Goal: Information Seeking & Learning: Learn about a topic

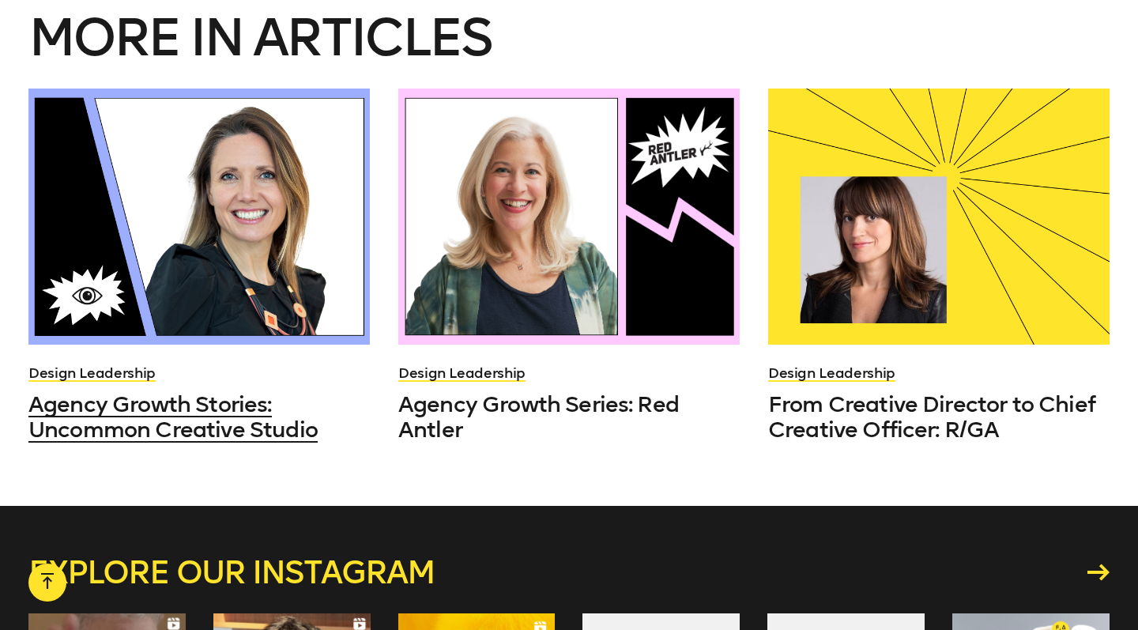
scroll to position [4292, 0]
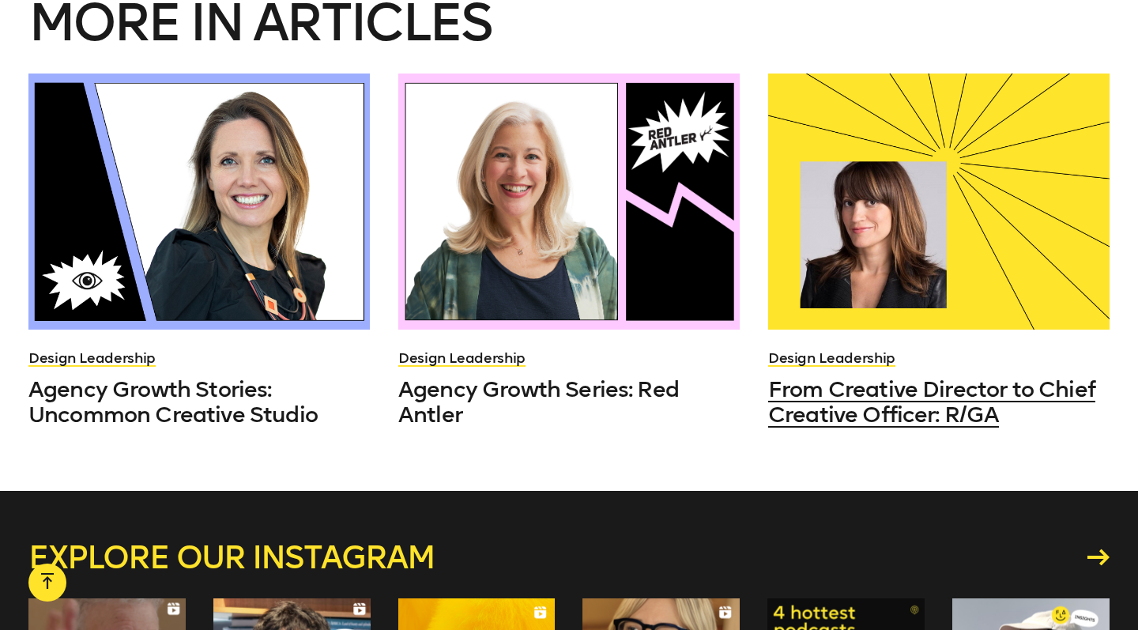
click at [835, 414] on span "From Creative Director to Chief Creative Officer: R/GA" at bounding box center [931, 401] width 327 height 51
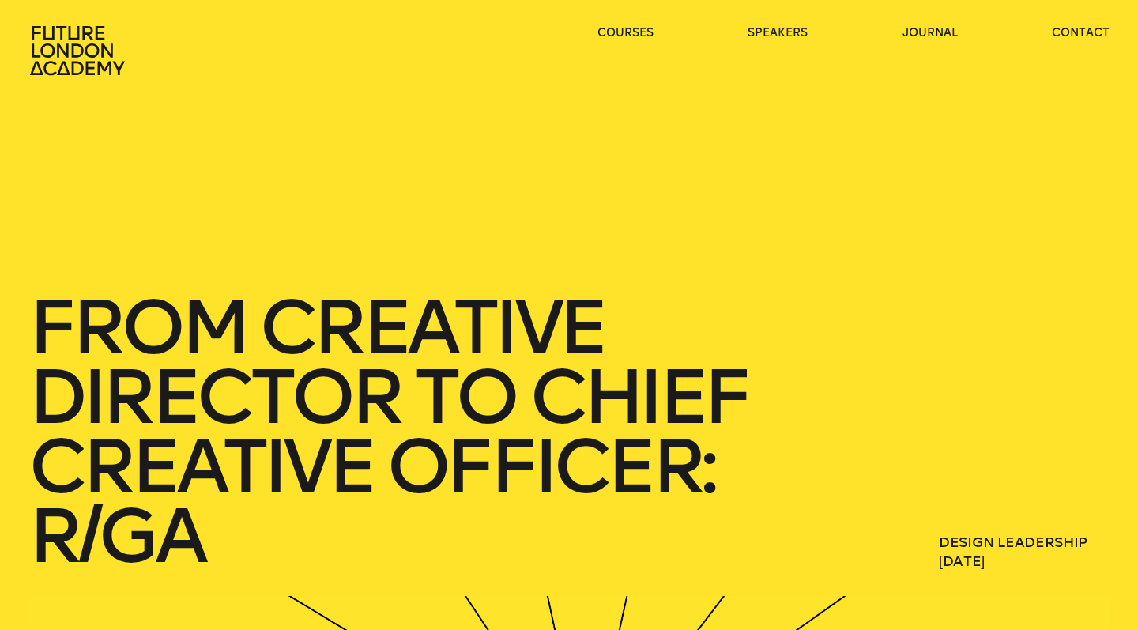
click at [86, 46] on icon at bounding box center [78, 50] width 101 height 51
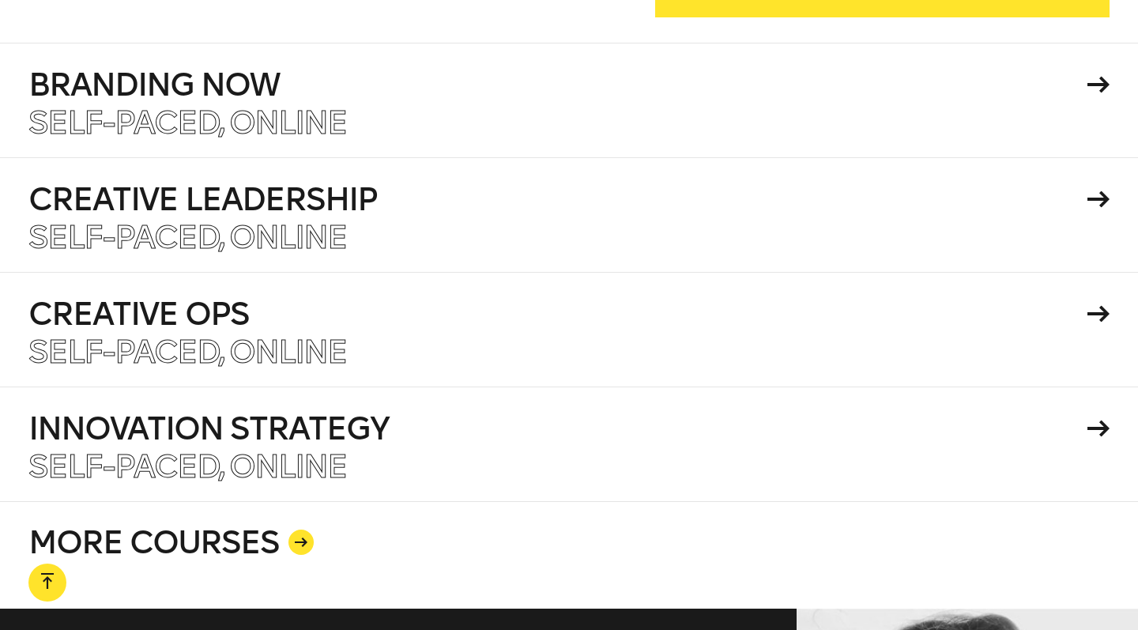
scroll to position [2799, 0]
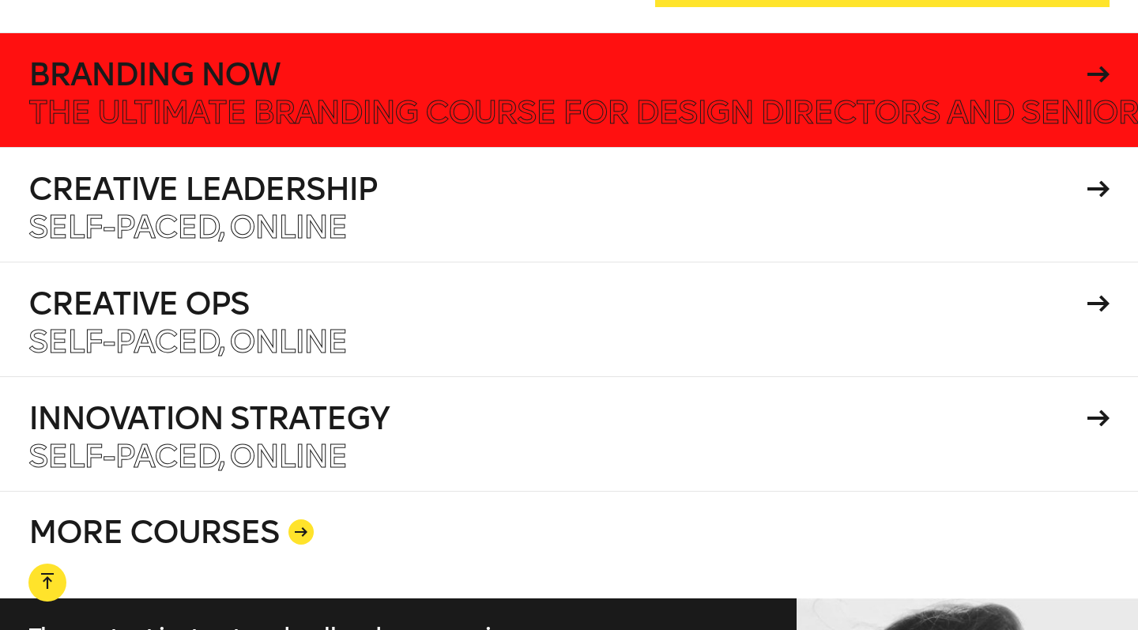
click at [564, 58] on h4 "Branding Now" at bounding box center [555, 74] width 1054 height 32
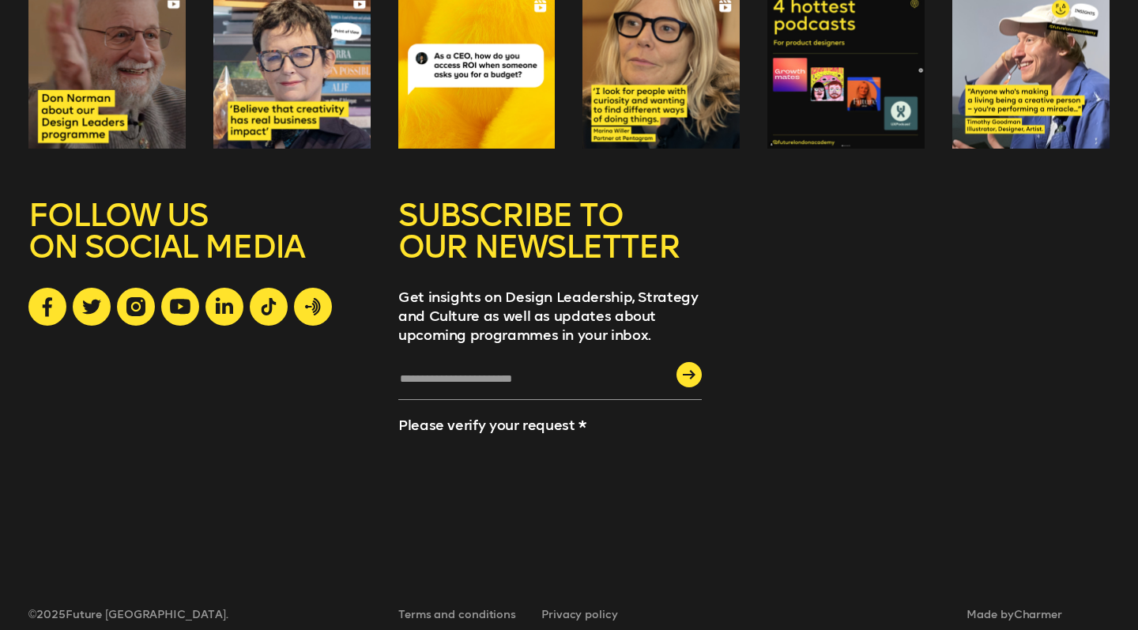
scroll to position [4473, 0]
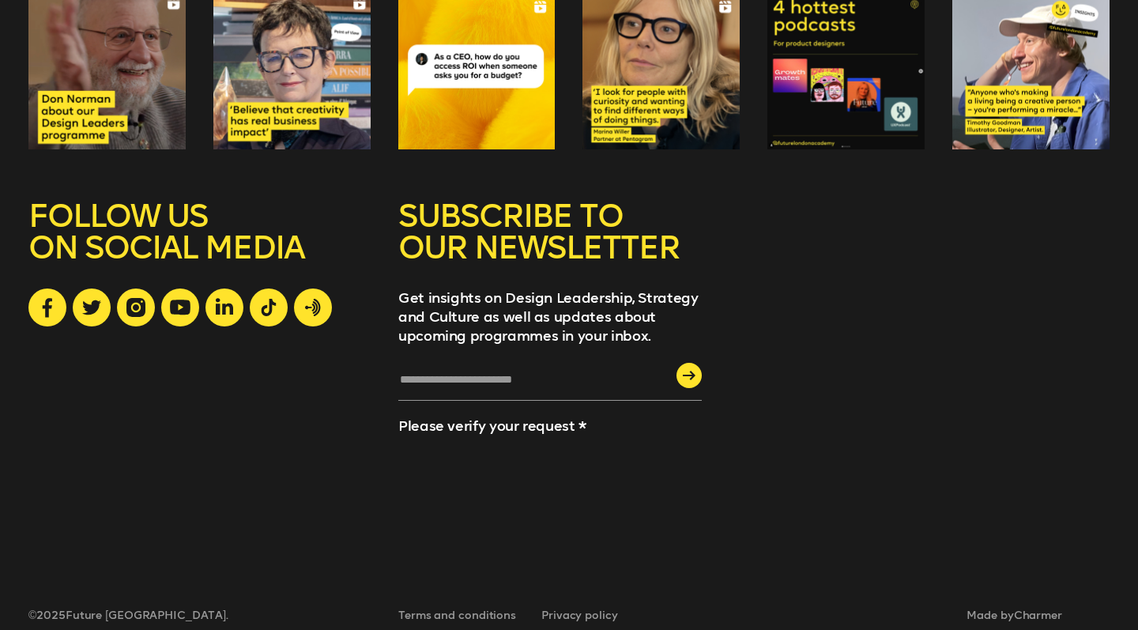
click at [442, 371] on input "text" at bounding box center [550, 386] width 304 height 30
type input "**********"
click at [685, 363] on div "submit" at bounding box center [689, 375] width 25 height 25
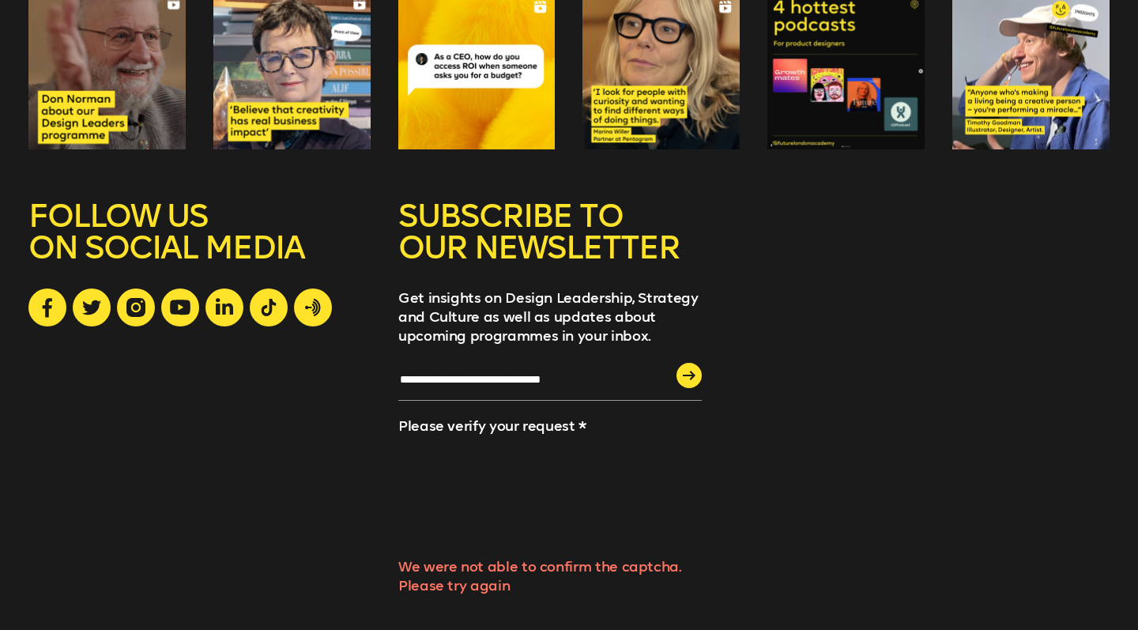
click at [691, 363] on div "submit" at bounding box center [689, 375] width 25 height 25
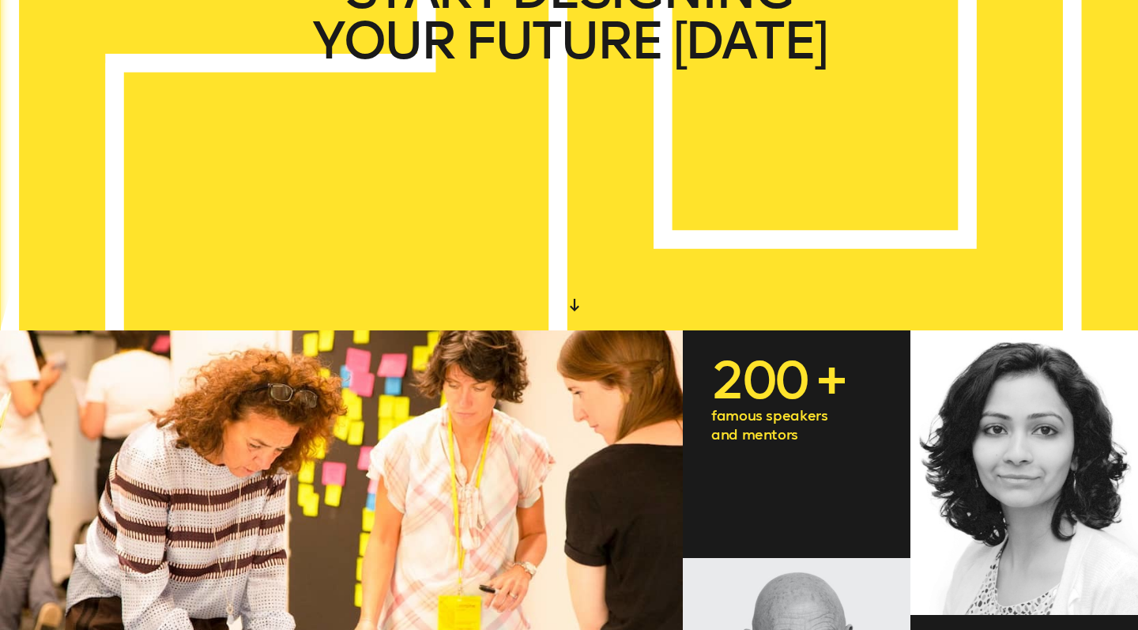
scroll to position [0, 0]
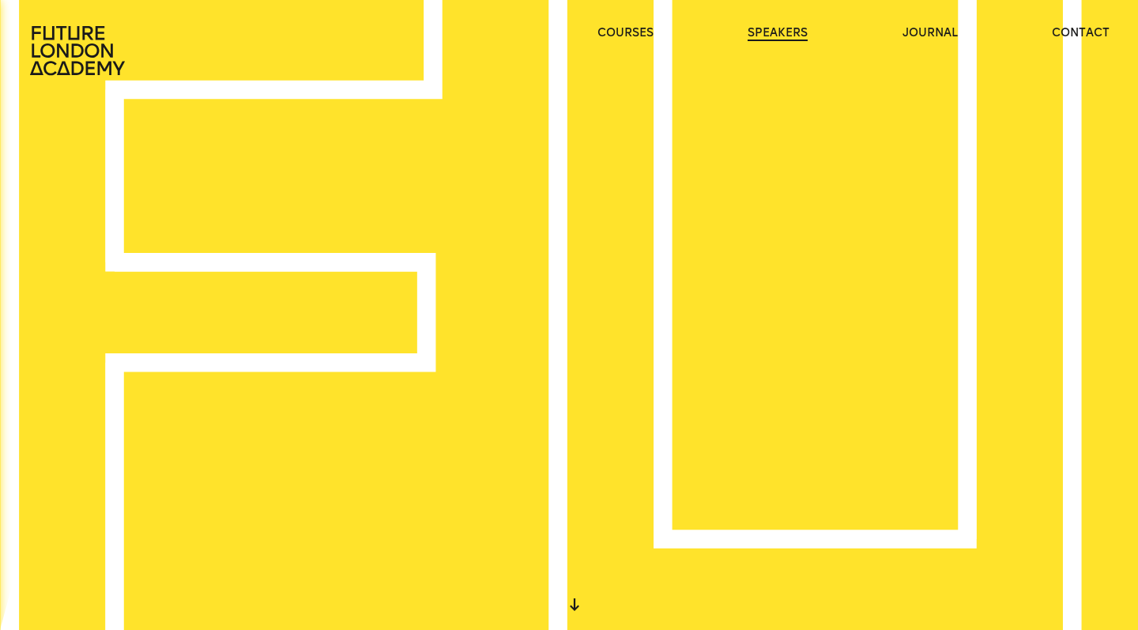
click at [794, 35] on link "speakers" at bounding box center [778, 33] width 60 height 16
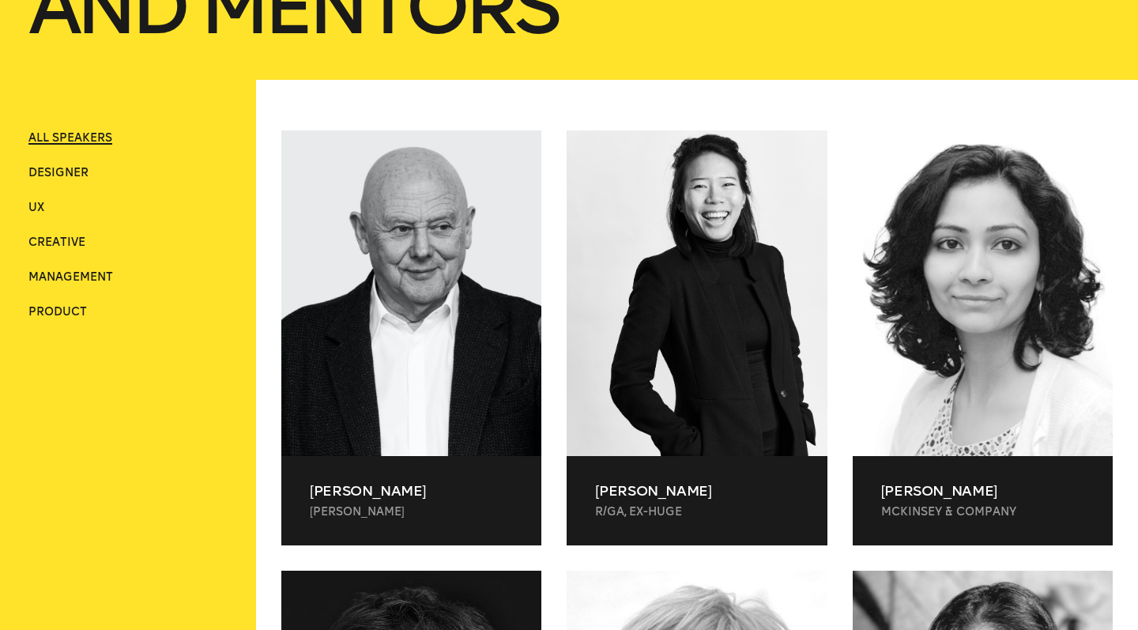
scroll to position [394, 0]
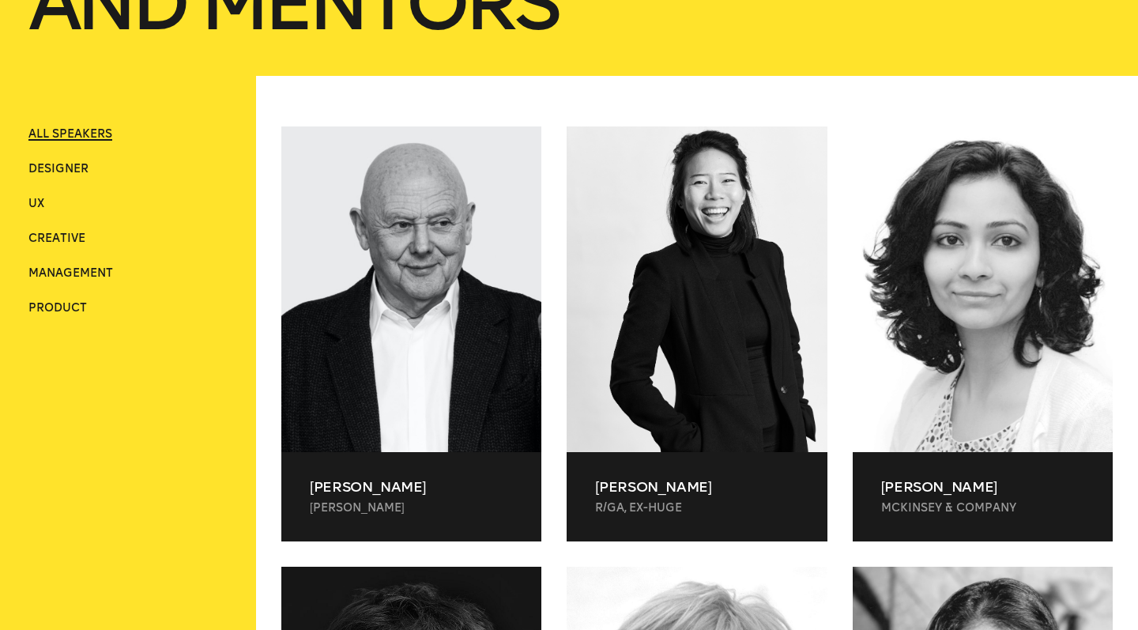
click at [62, 161] on li "Designer" at bounding box center [127, 169] width 199 height 16
click at [64, 177] on ul "ALL SPEAKERS Designer UX Creative Management Product" at bounding box center [127, 221] width 199 height 190
click at [60, 162] on span "Designer" at bounding box center [58, 168] width 60 height 13
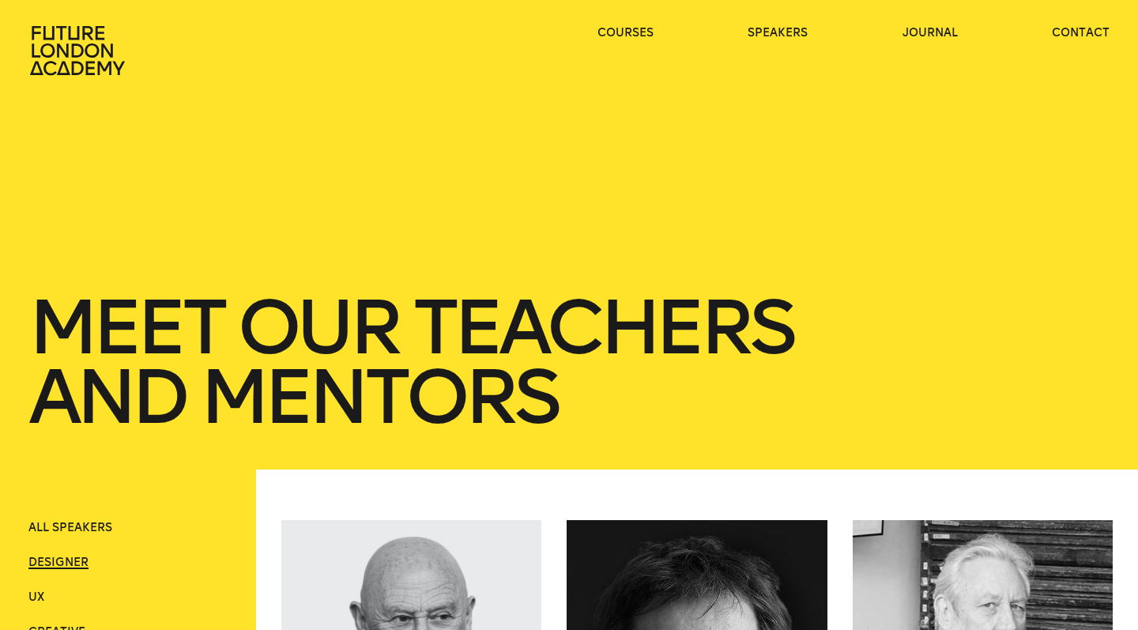
scroll to position [0, 0]
click at [779, 30] on link "speakers" at bounding box center [778, 33] width 60 height 16
click at [936, 41] on ul "courses speakers journal contact" at bounding box center [854, 50] width 512 height 51
click at [930, 30] on link "journal" at bounding box center [930, 33] width 55 height 16
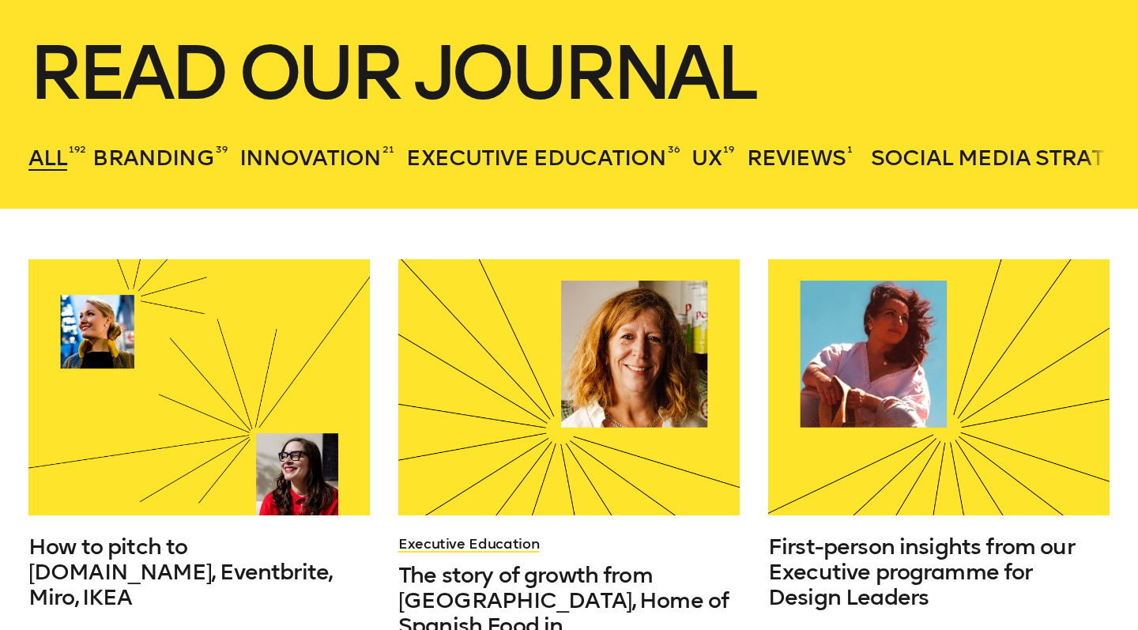
scroll to position [264, 0]
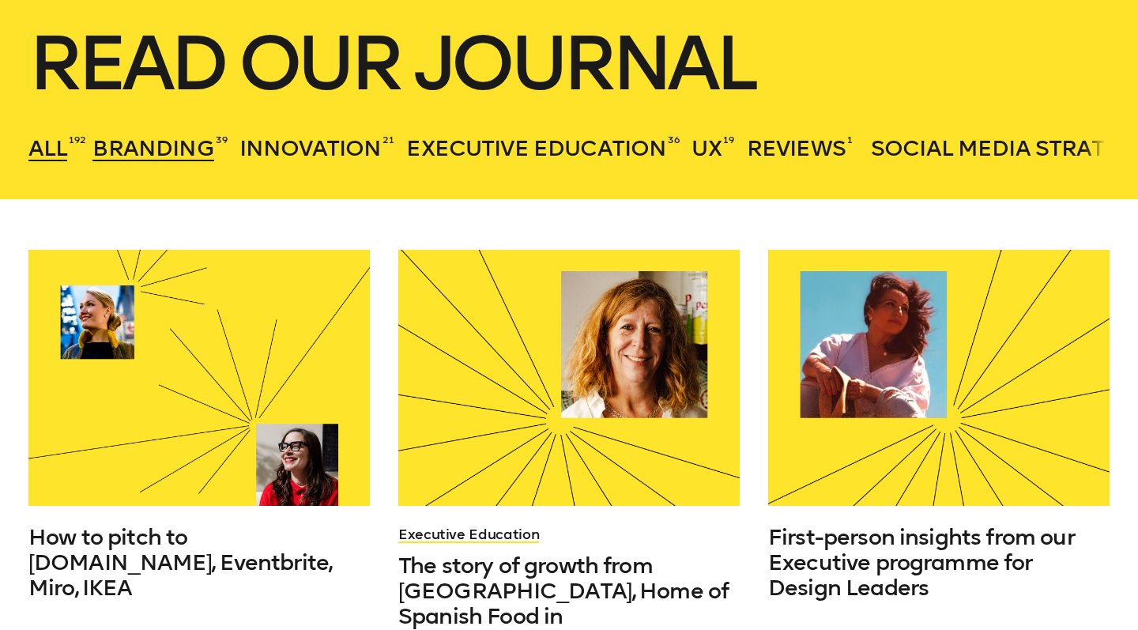
click at [130, 157] on span "Branding" at bounding box center [152, 148] width 121 height 26
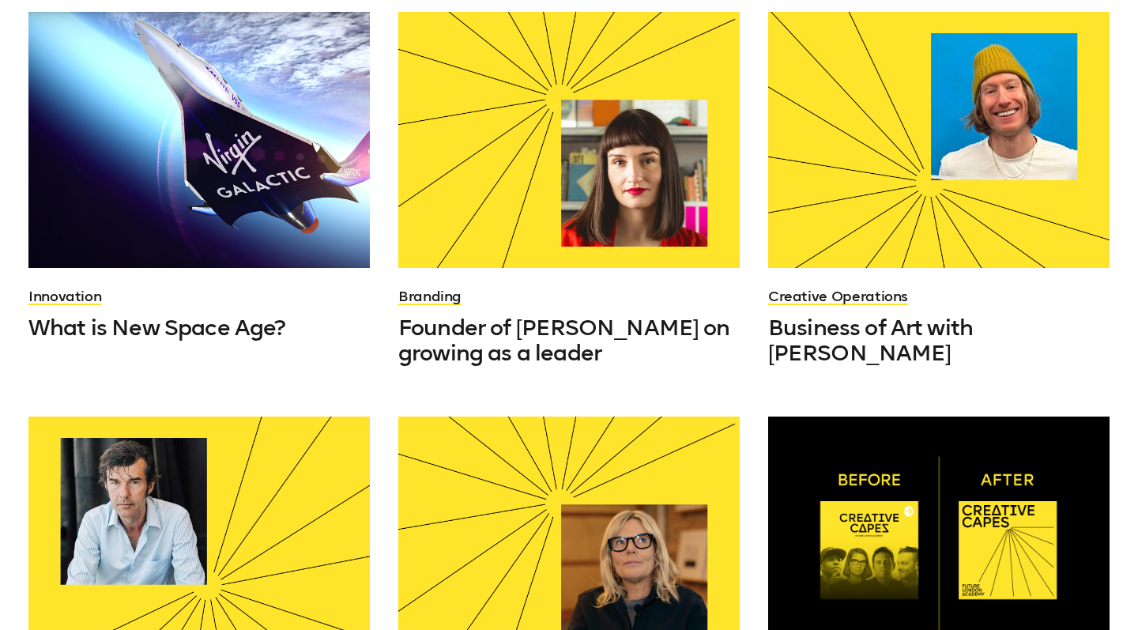
scroll to position [504, 0]
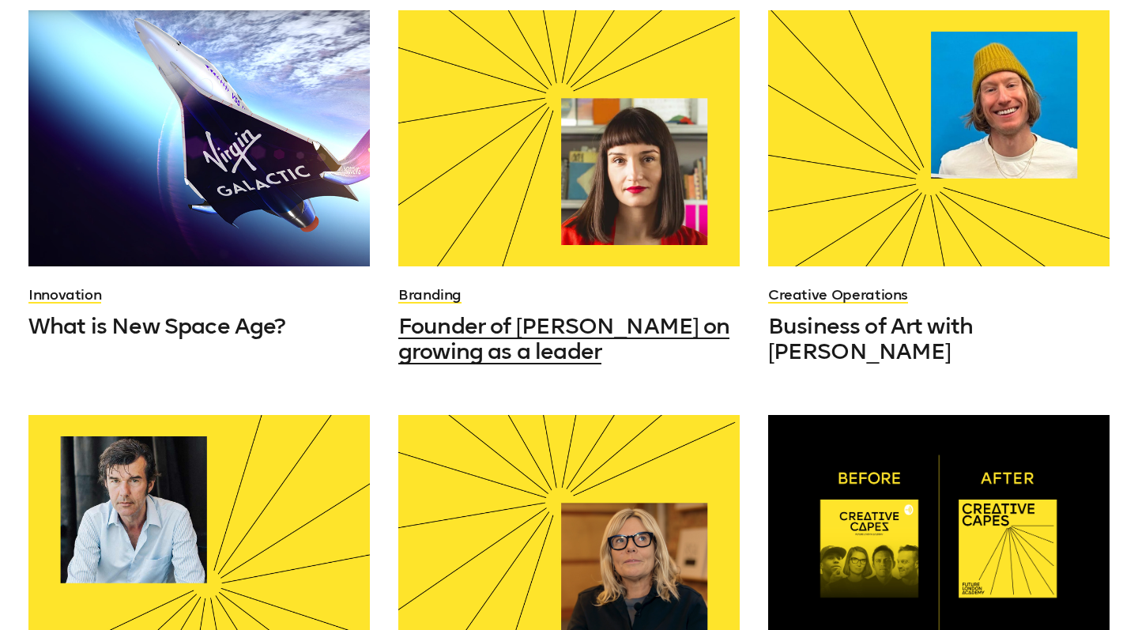
click at [523, 322] on span "Founder of Hey studio on growing as a leader" at bounding box center [563, 338] width 331 height 51
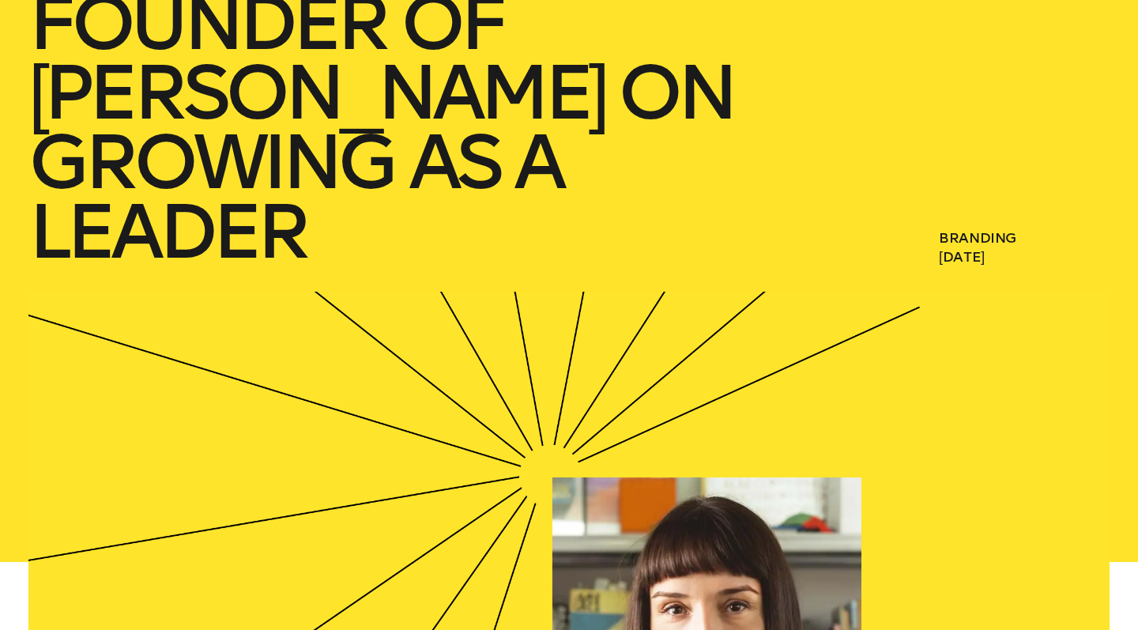
scroll to position [282, 0]
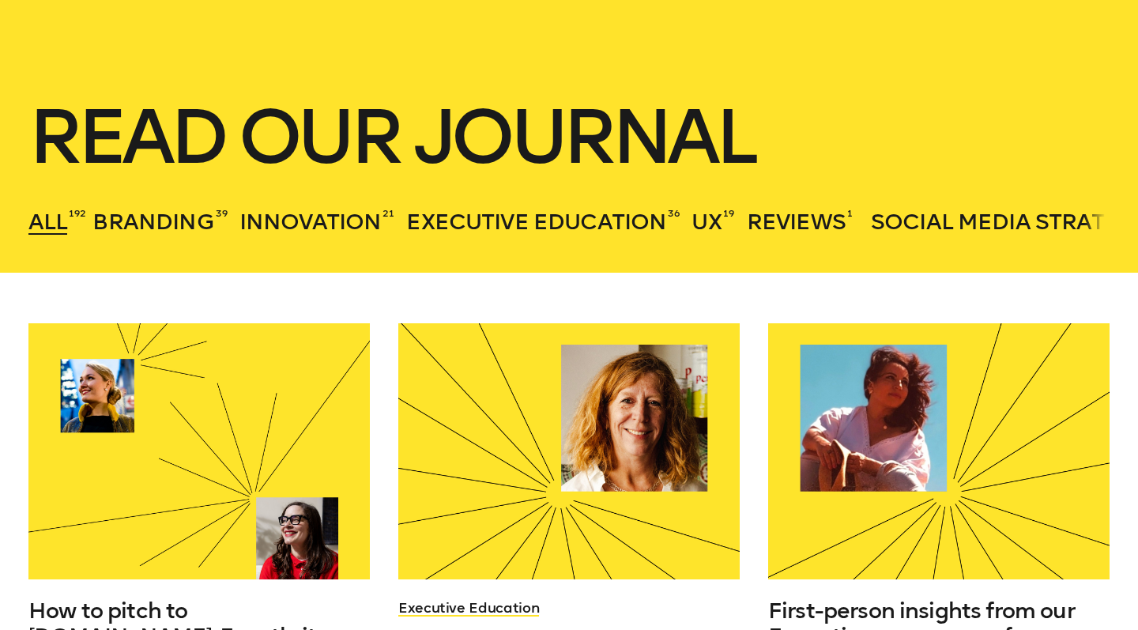
scroll to position [187, 0]
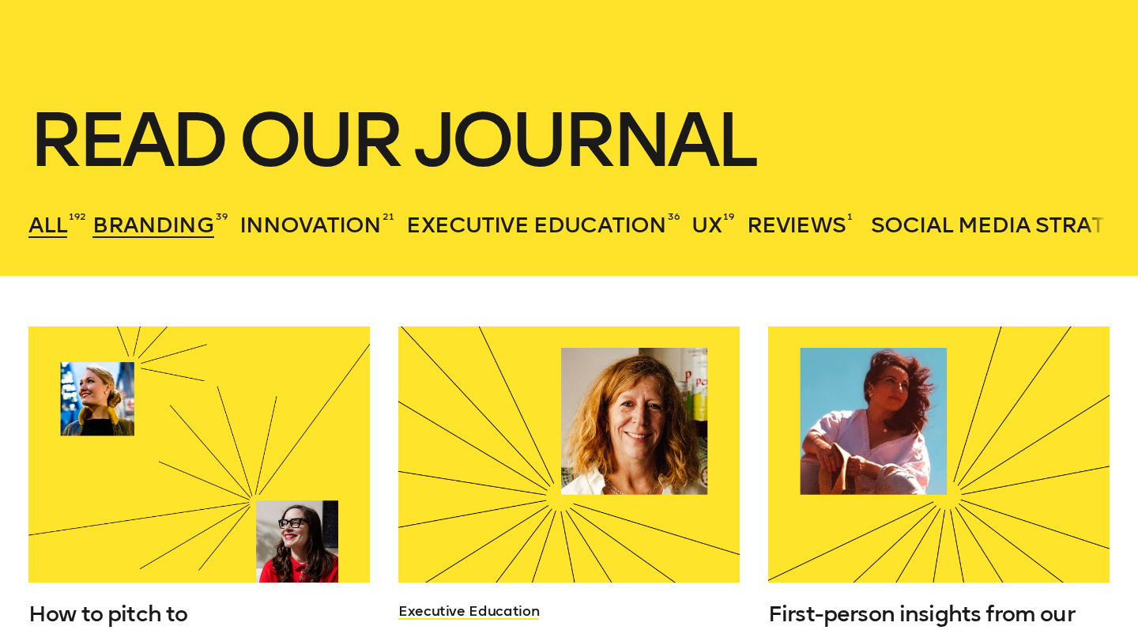
click at [184, 228] on span "Branding" at bounding box center [152, 225] width 121 height 26
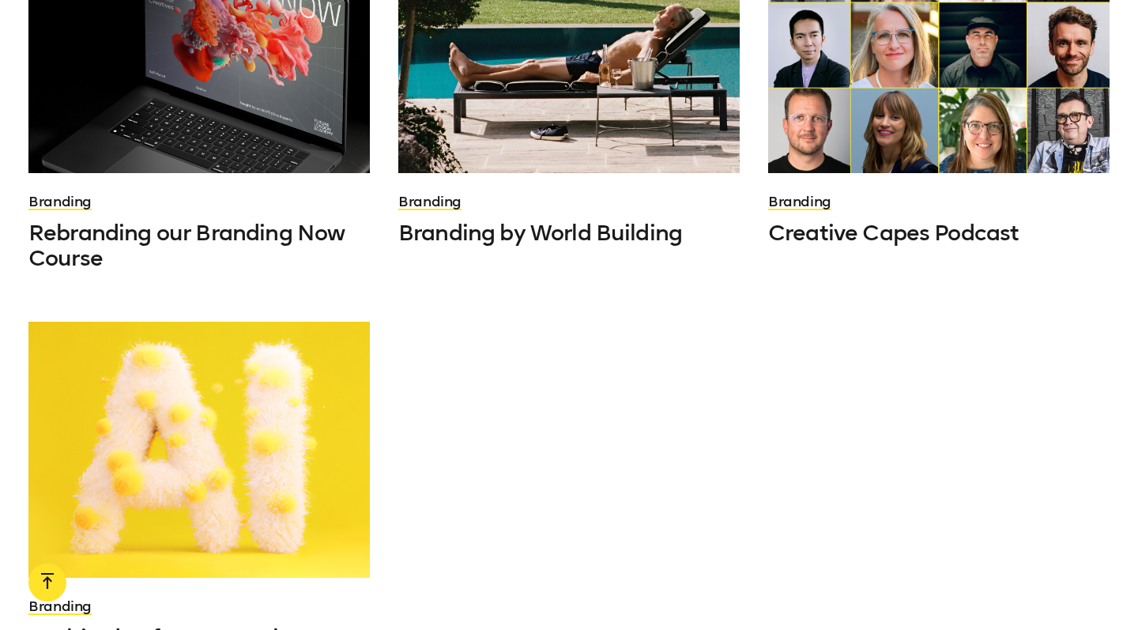
scroll to position [1603, 0]
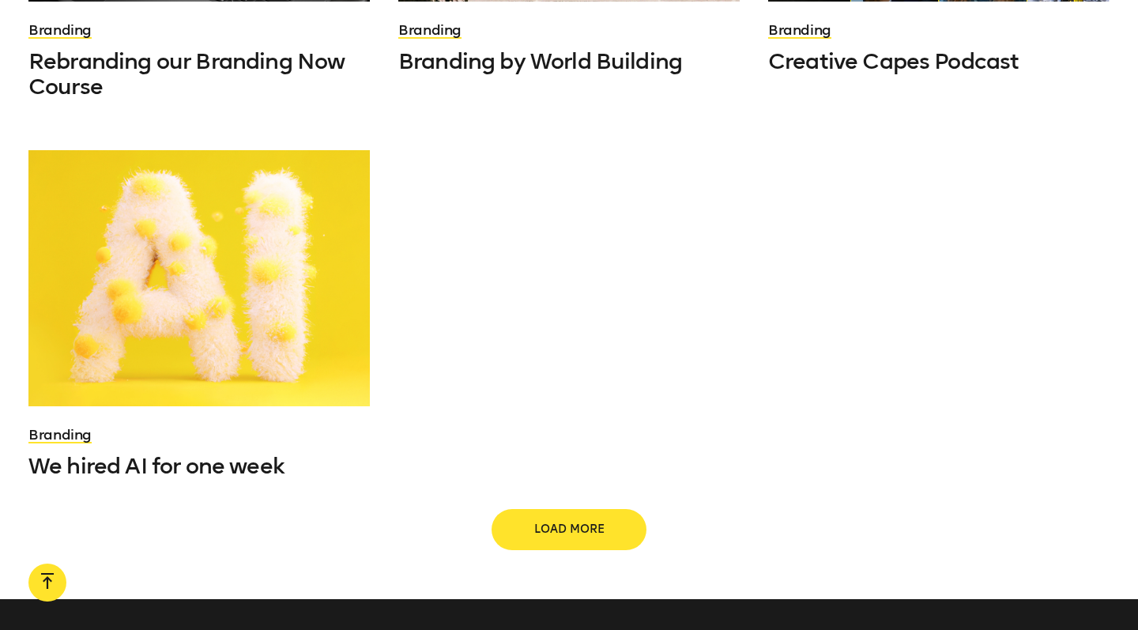
click at [564, 535] on span "Load more" at bounding box center [569, 530] width 101 height 16
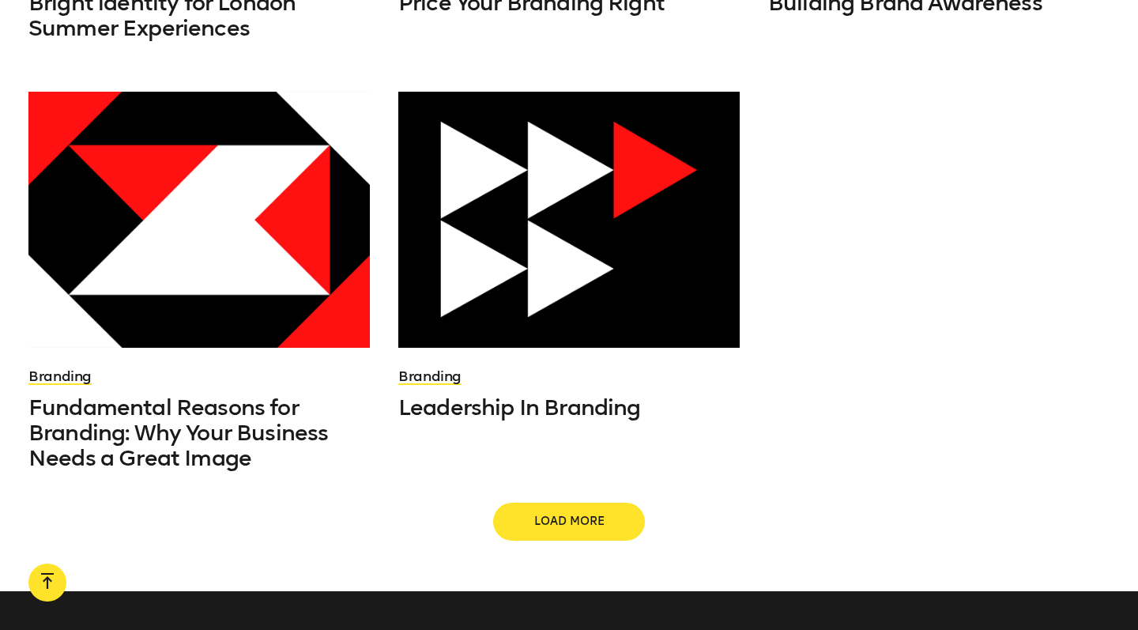
scroll to position [2902, 0]
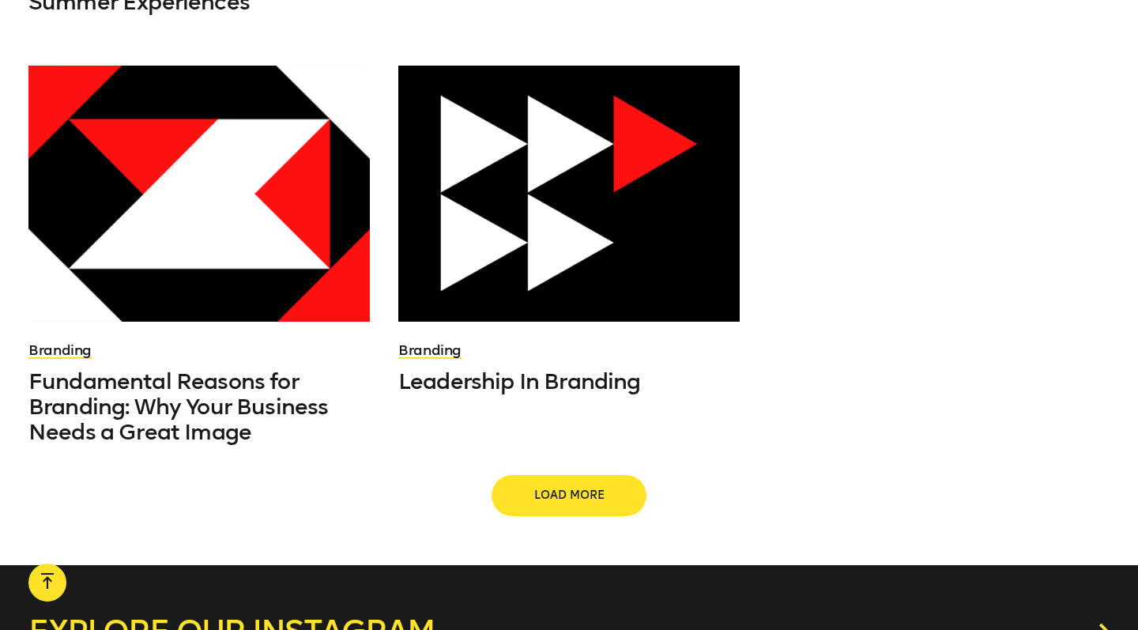
click at [570, 492] on span "Load more" at bounding box center [569, 496] width 101 height 16
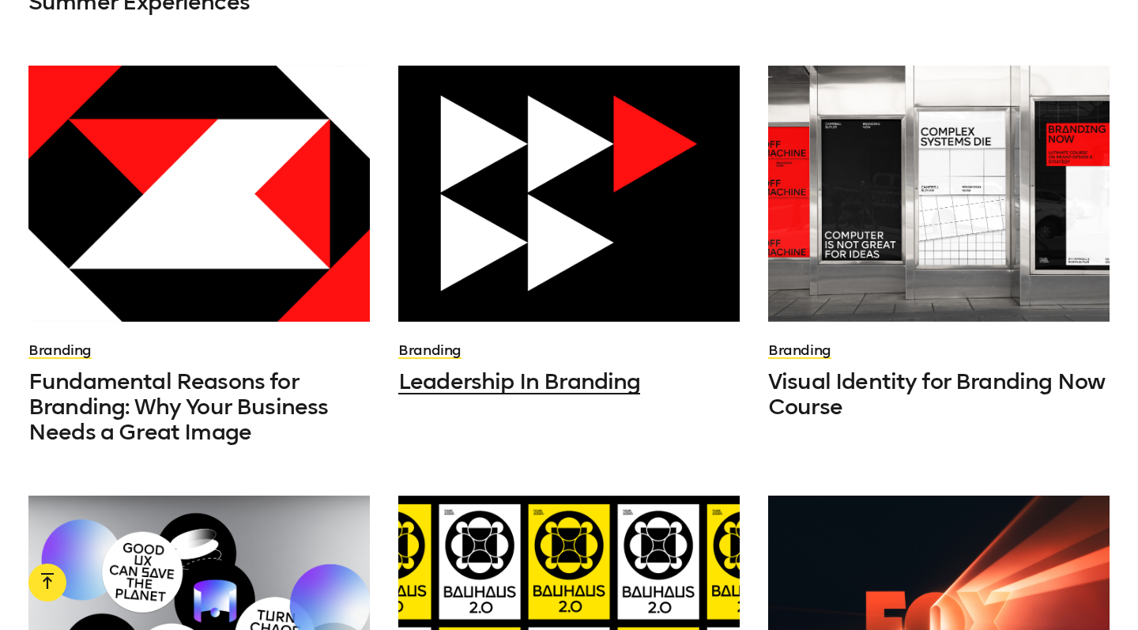
click at [553, 379] on span "Leadership In Branding" at bounding box center [519, 381] width 243 height 26
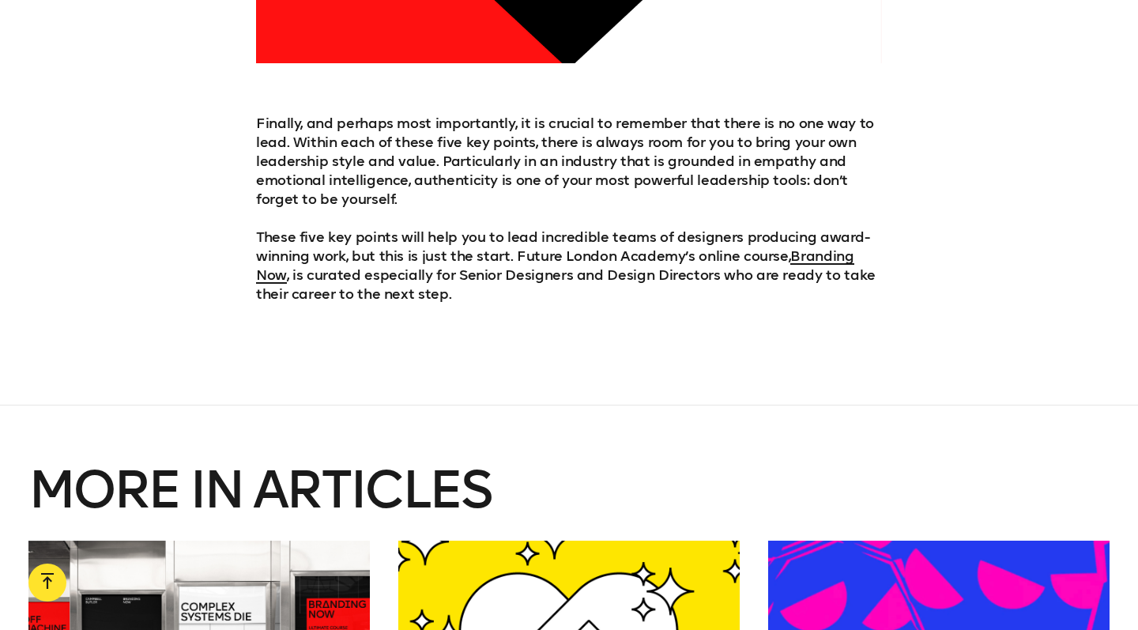
scroll to position [4912, 0]
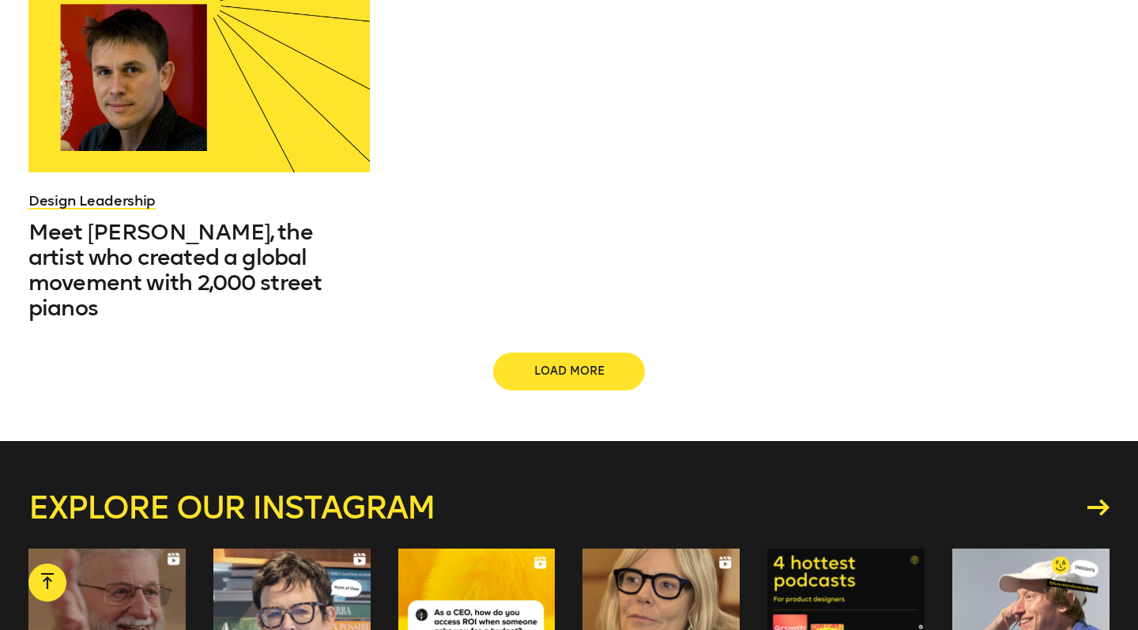
scroll to position [1952, 0]
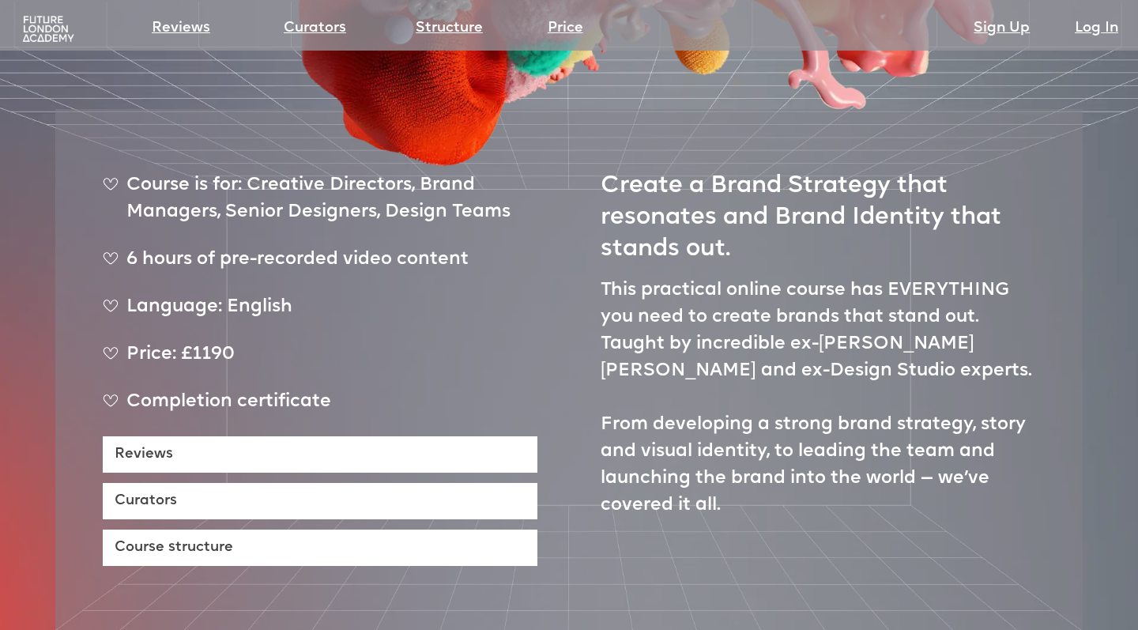
scroll to position [578, 0]
